Goal: Information Seeking & Learning: Learn about a topic

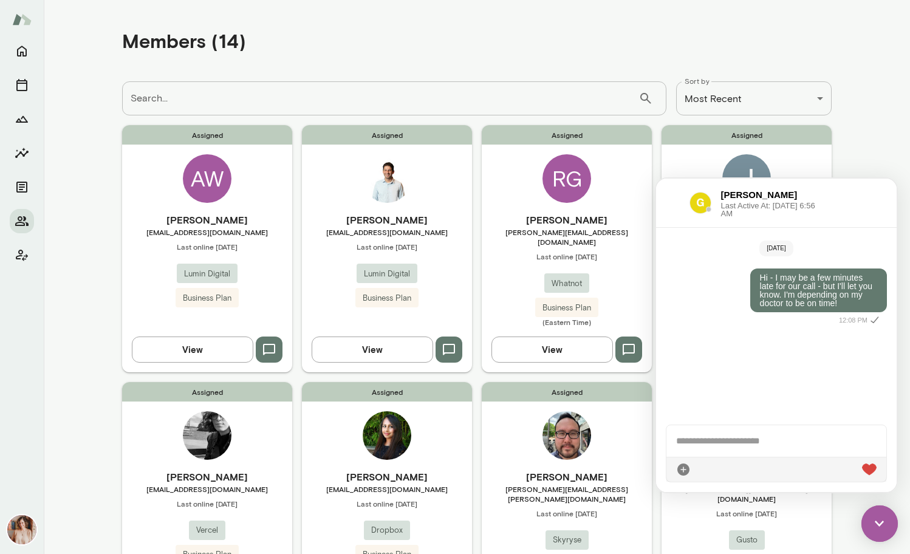
scroll to position [362, 0]
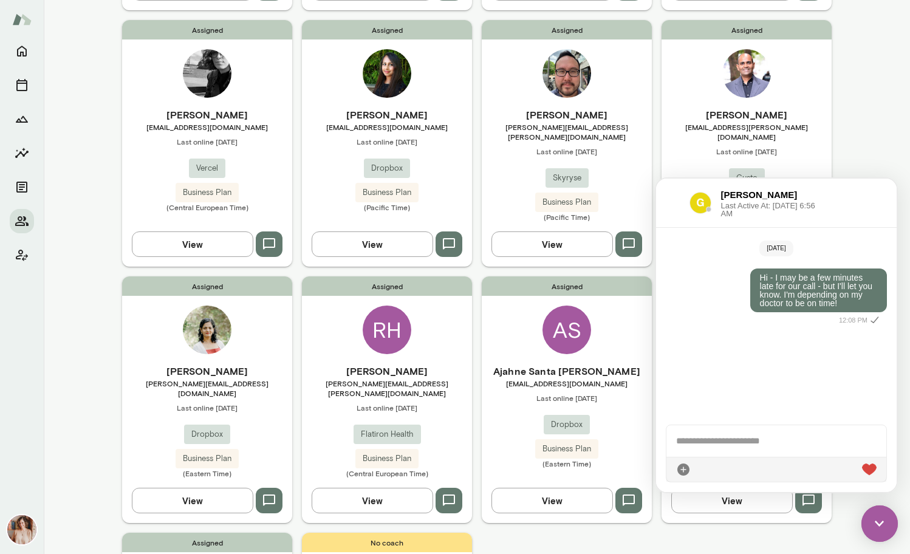
click at [731, 353] on div "[DATE] Hi - I may be a few minutes late for our call - but I'll let you know. I…" at bounding box center [776, 321] width 241 height 187
click at [876, 513] on img at bounding box center [880, 524] width 36 height 36
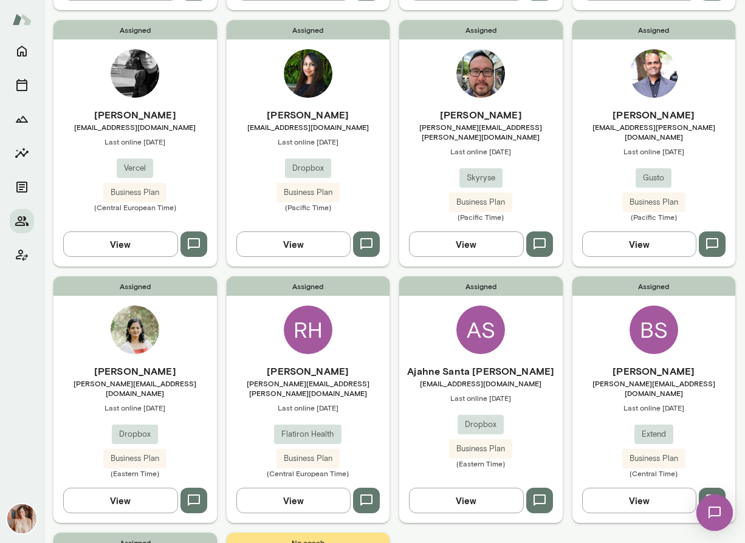
click at [86, 337] on div "Assigned [PERSON_NAME] [PERSON_NAME][EMAIL_ADDRESS][DOMAIN_NAME] Last online [D…" at bounding box center [134, 400] width 163 height 247
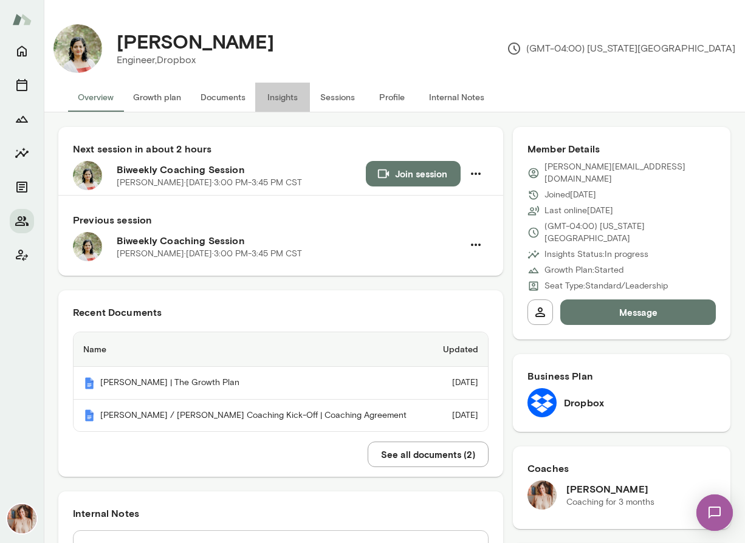
click at [287, 99] on button "Insights" at bounding box center [282, 97] width 55 height 29
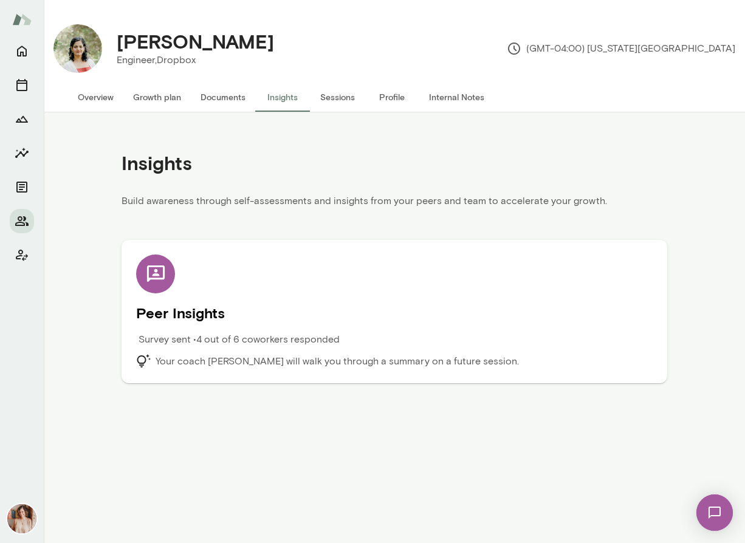
click at [203, 305] on h5 "Peer Insights" at bounding box center [394, 312] width 517 height 19
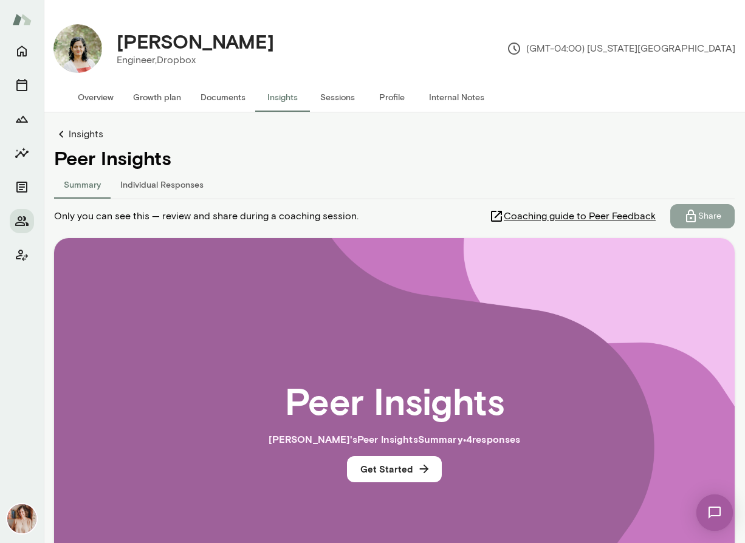
click at [723, 216] on button "Share" at bounding box center [702, 216] width 64 height 24
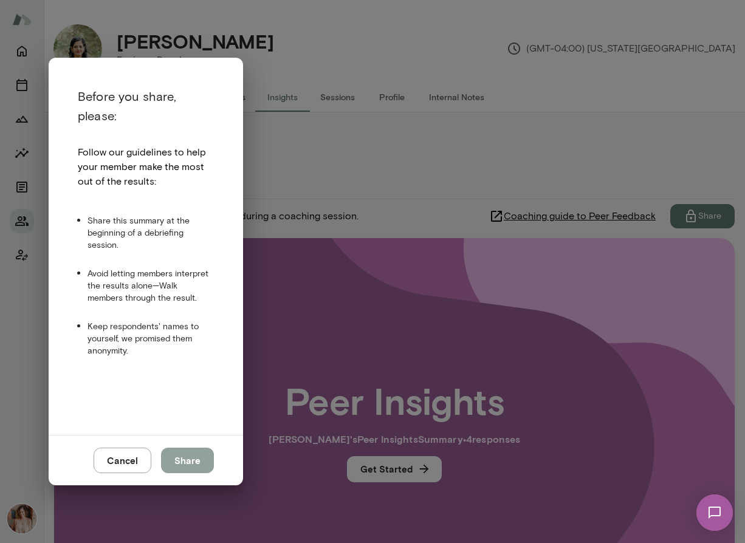
click at [204, 457] on button "Share" at bounding box center [187, 461] width 53 height 26
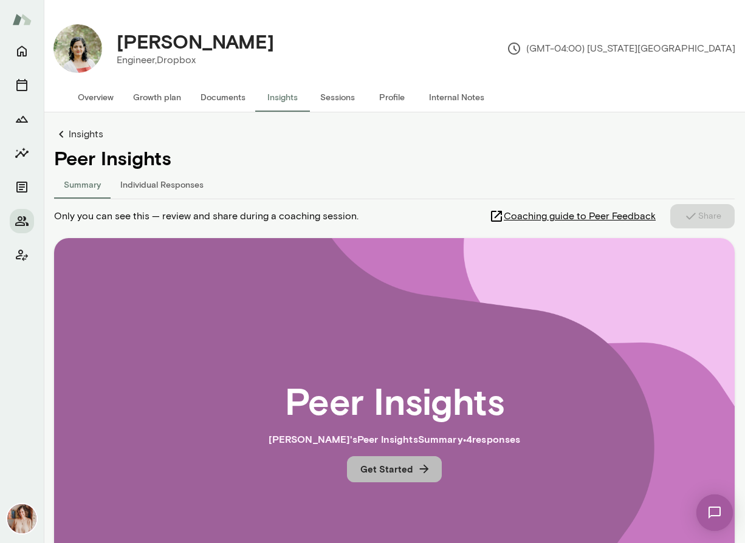
click at [391, 476] on button "Get Started" at bounding box center [394, 469] width 95 height 26
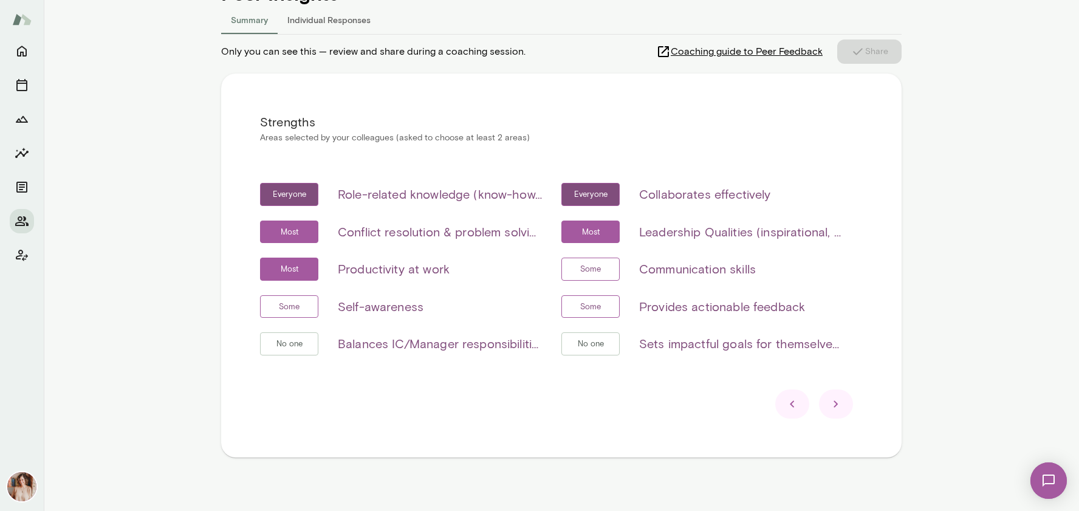
scroll to position [174, 0]
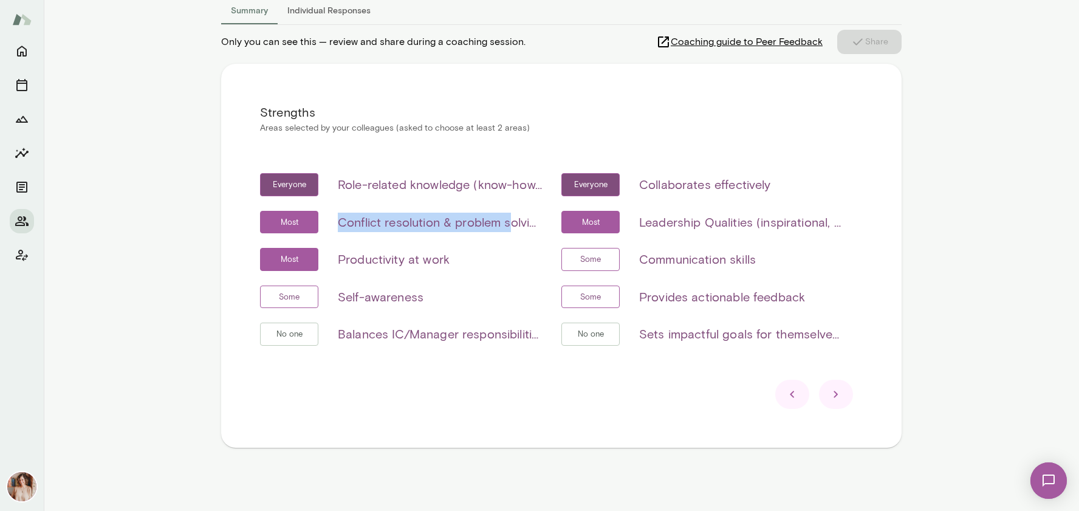
drag, startPoint x: 340, startPoint y: 229, endPoint x: 512, endPoint y: 228, distance: 172.0
click at [512, 228] on h6 "Conflict resolution & problem solving" at bounding box center [440, 222] width 204 height 19
click at [537, 243] on div "Everyone Role-related knowledge (know-how, skills, etc) Everyone Collaborates e…" at bounding box center [561, 266] width 603 height 187
click at [681, 229] on h6 "Leadership Qualities (inspirational, visionary & strategic, empowerment & deleg…" at bounding box center [741, 222] width 204 height 19
click at [767, 245] on div "Everyone Role-related knowledge (know-how, skills, etc) Everyone Collaborates e…" at bounding box center [561, 266] width 603 height 187
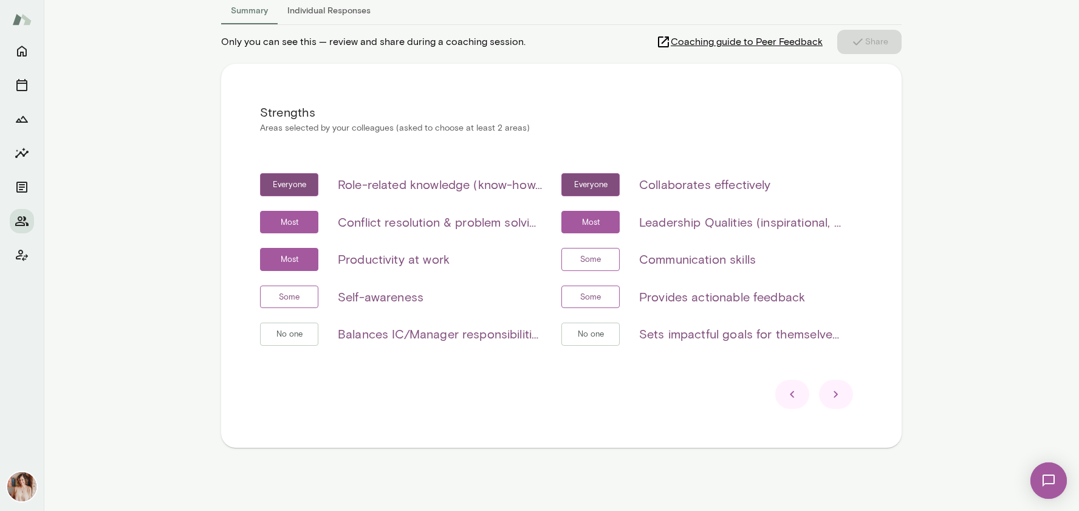
click at [835, 398] on icon at bounding box center [836, 394] width 15 height 15
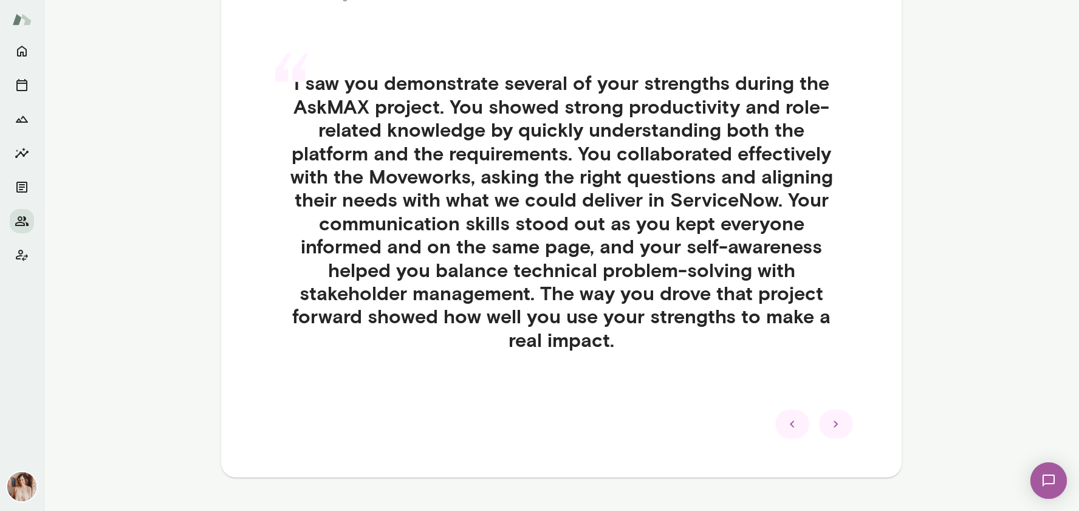
scroll to position [308, 0]
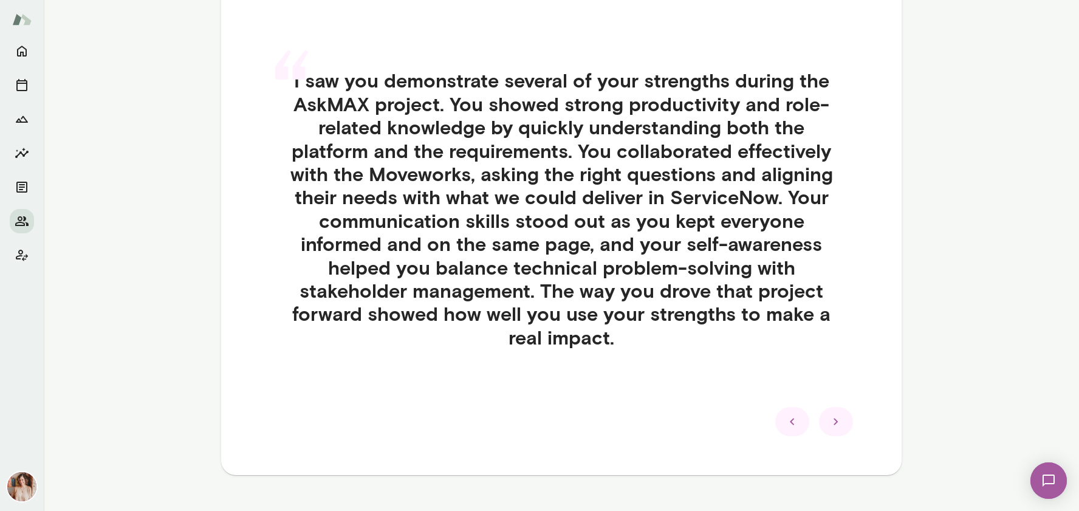
click at [836, 420] on icon at bounding box center [836, 422] width 4 height 7
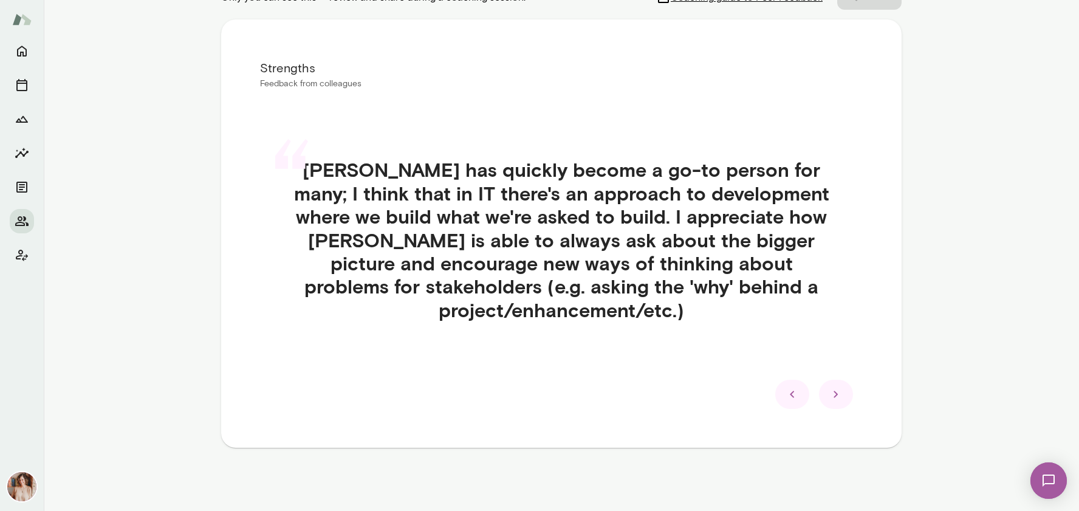
scroll to position [219, 0]
click at [832, 393] on icon at bounding box center [836, 394] width 15 height 15
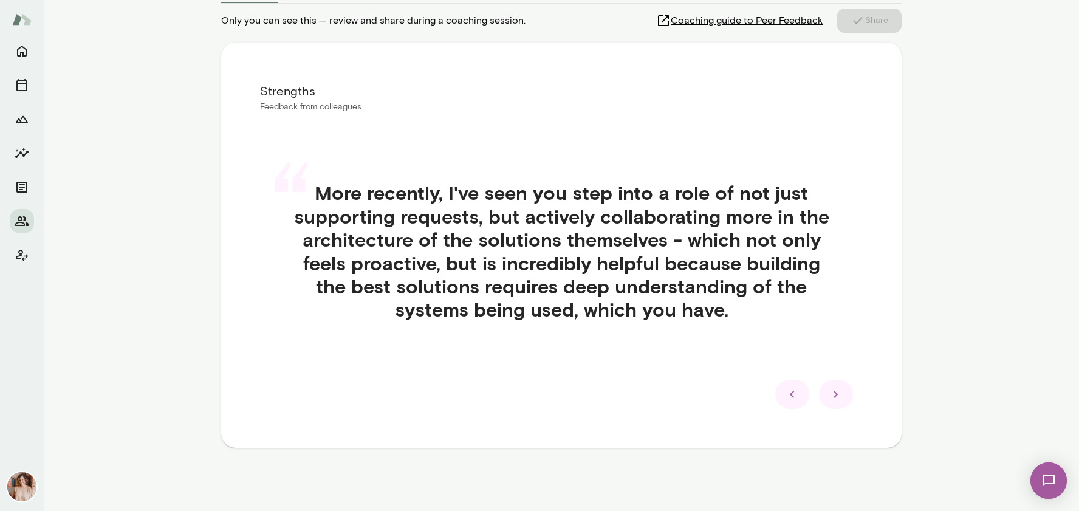
scroll to position [196, 0]
drag, startPoint x: 832, startPoint y: 393, endPoint x: 796, endPoint y: 444, distance: 63.2
click at [796, 444] on div "Strengths Feedback from colleagues “ More recently, I've seen you step into a r…" at bounding box center [561, 245] width 681 height 405
click at [831, 396] on icon at bounding box center [836, 394] width 15 height 15
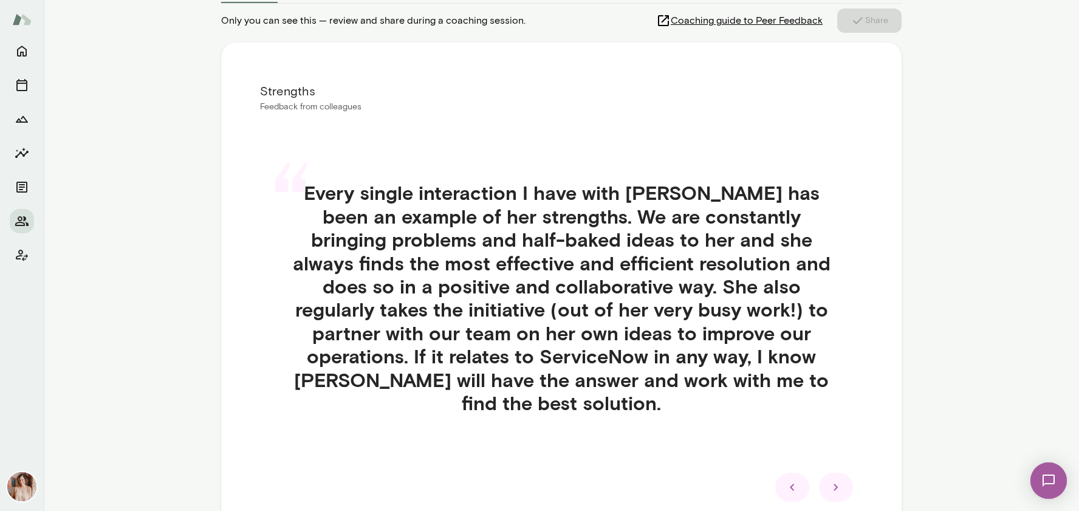
scroll to position [266, 0]
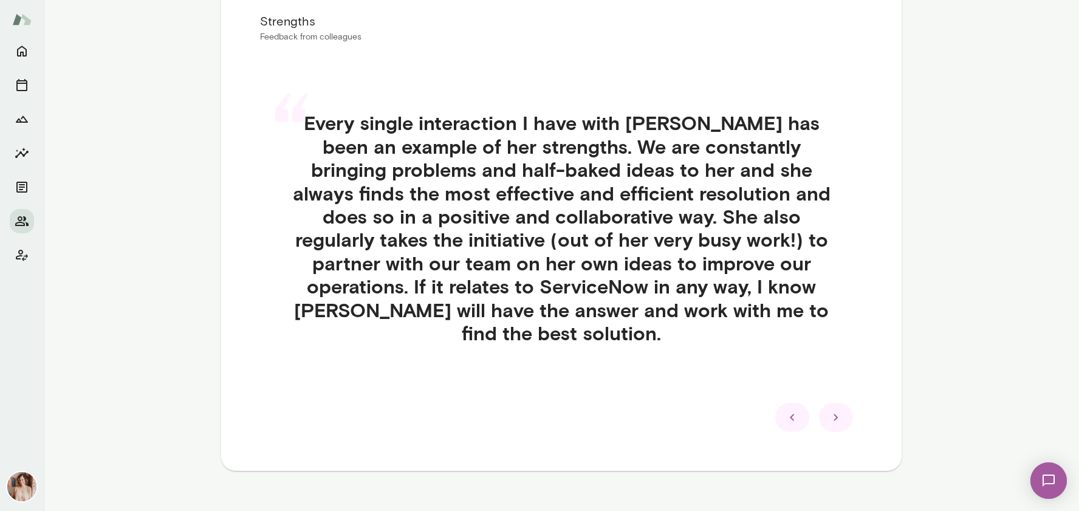
click at [838, 410] on icon at bounding box center [836, 417] width 15 height 15
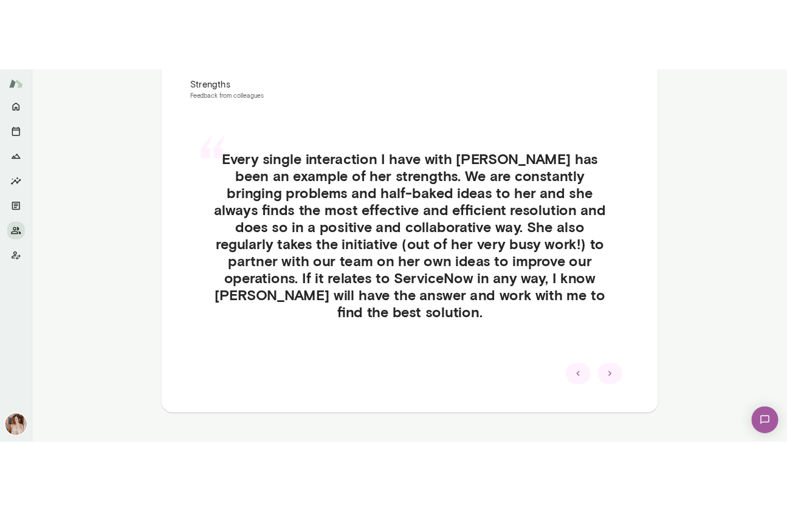
scroll to position [174, 0]
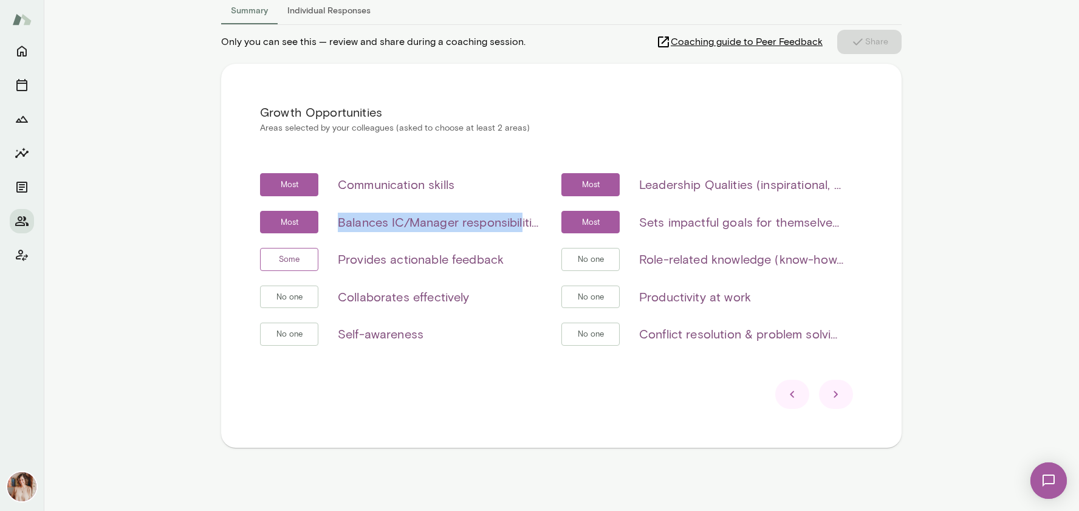
drag, startPoint x: 331, startPoint y: 222, endPoint x: 521, endPoint y: 224, distance: 190.3
click at [521, 224] on div "Most Balances IC/Manager responsibilities (if applicable)" at bounding box center [401, 222] width 282 height 23
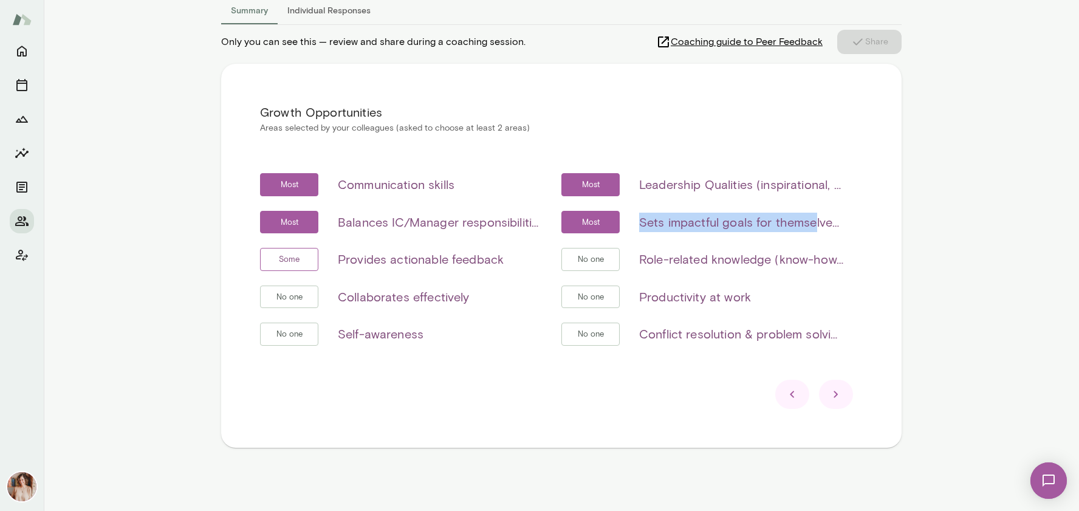
drag, startPoint x: 639, startPoint y: 223, endPoint x: 816, endPoint y: 227, distance: 177.5
click at [816, 227] on div "Most Sets impactful goals for themselves and/or their team" at bounding box center [703, 222] width 282 height 23
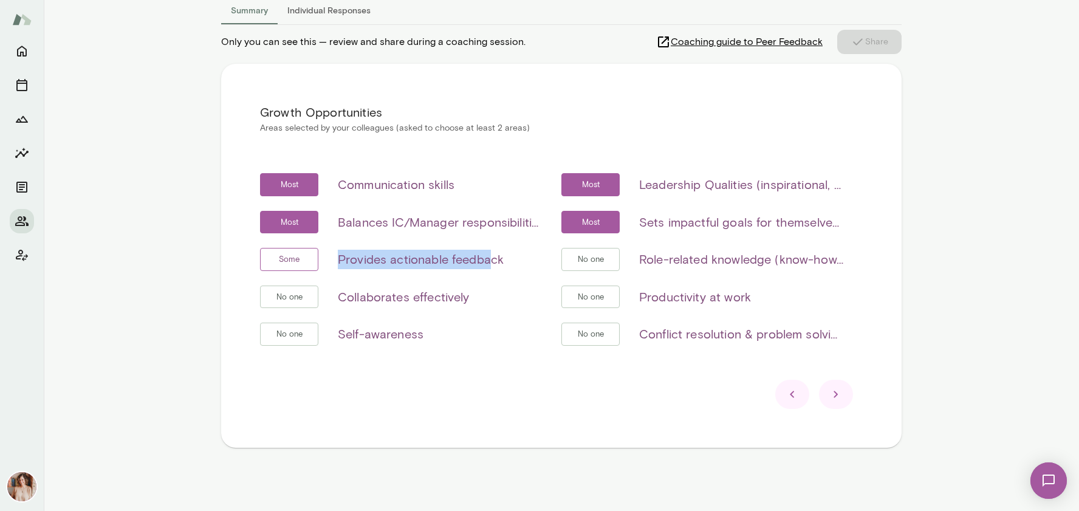
drag, startPoint x: 340, startPoint y: 261, endPoint x: 491, endPoint y: 263, distance: 150.8
click at [491, 263] on h6 "Provides actionable feedback" at bounding box center [421, 259] width 166 height 19
click at [839, 391] on icon at bounding box center [836, 394] width 15 height 15
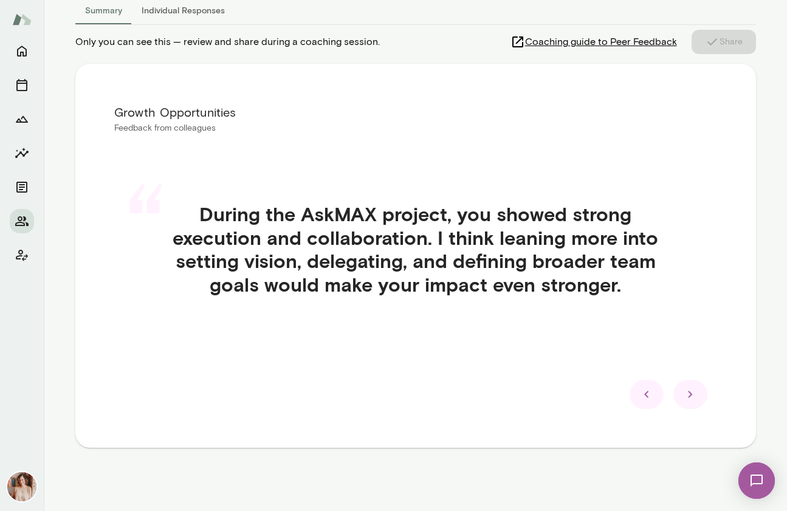
click at [263, 263] on h4 "During the AskMAX project, you showed strong execution and collaboration. I thi…" at bounding box center [415, 249] width 545 height 94
drag, startPoint x: 299, startPoint y: 215, endPoint x: 442, endPoint y: 209, distance: 143.5
click at [442, 209] on h4 "During the AskMAX project, you showed strong execution and collaboration. I thi…" at bounding box center [415, 249] width 545 height 94
click at [262, 263] on h4 "During the AskMAX project, you showed strong execution and collaboration. I thi…" at bounding box center [415, 249] width 545 height 94
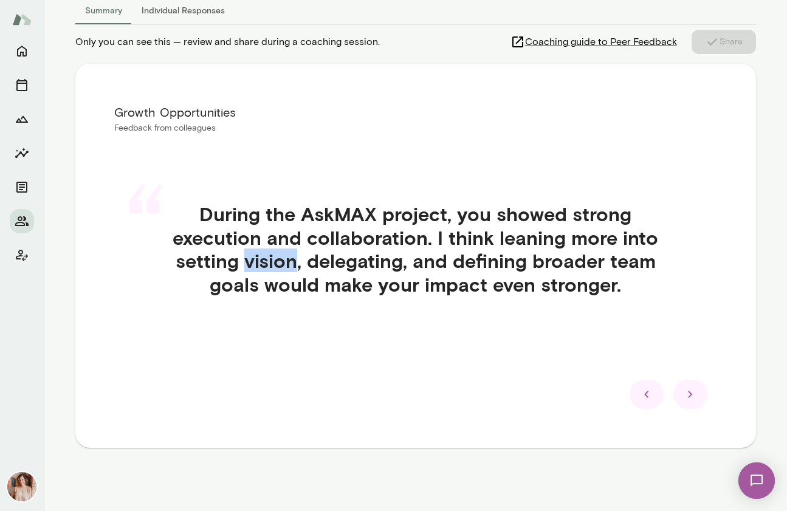
click at [262, 263] on h4 "During the AskMAX project, you showed strong execution and collaboration. I thi…" at bounding box center [415, 249] width 545 height 94
click at [370, 260] on h4 "During the AskMAX project, you showed strong execution and collaboration. I thi…" at bounding box center [415, 249] width 545 height 94
